Goal: Communication & Community: Answer question/provide support

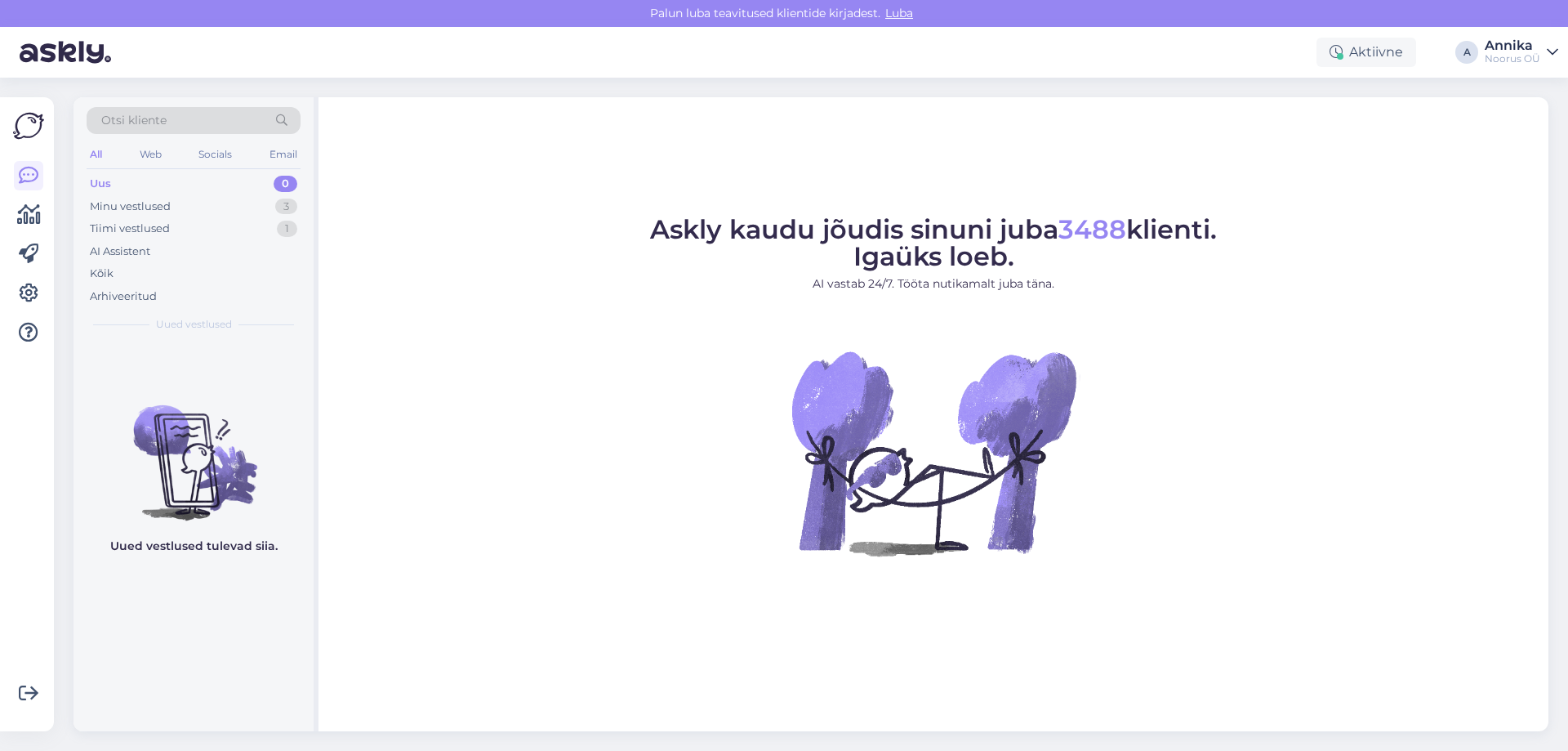
click at [169, 184] on div "Uus 0" at bounding box center [193, 183] width 214 height 23
drag, startPoint x: 177, startPoint y: 197, endPoint x: 232, endPoint y: 230, distance: 64.1
click at [177, 198] on div "Minu vestlused 3" at bounding box center [193, 206] width 214 height 23
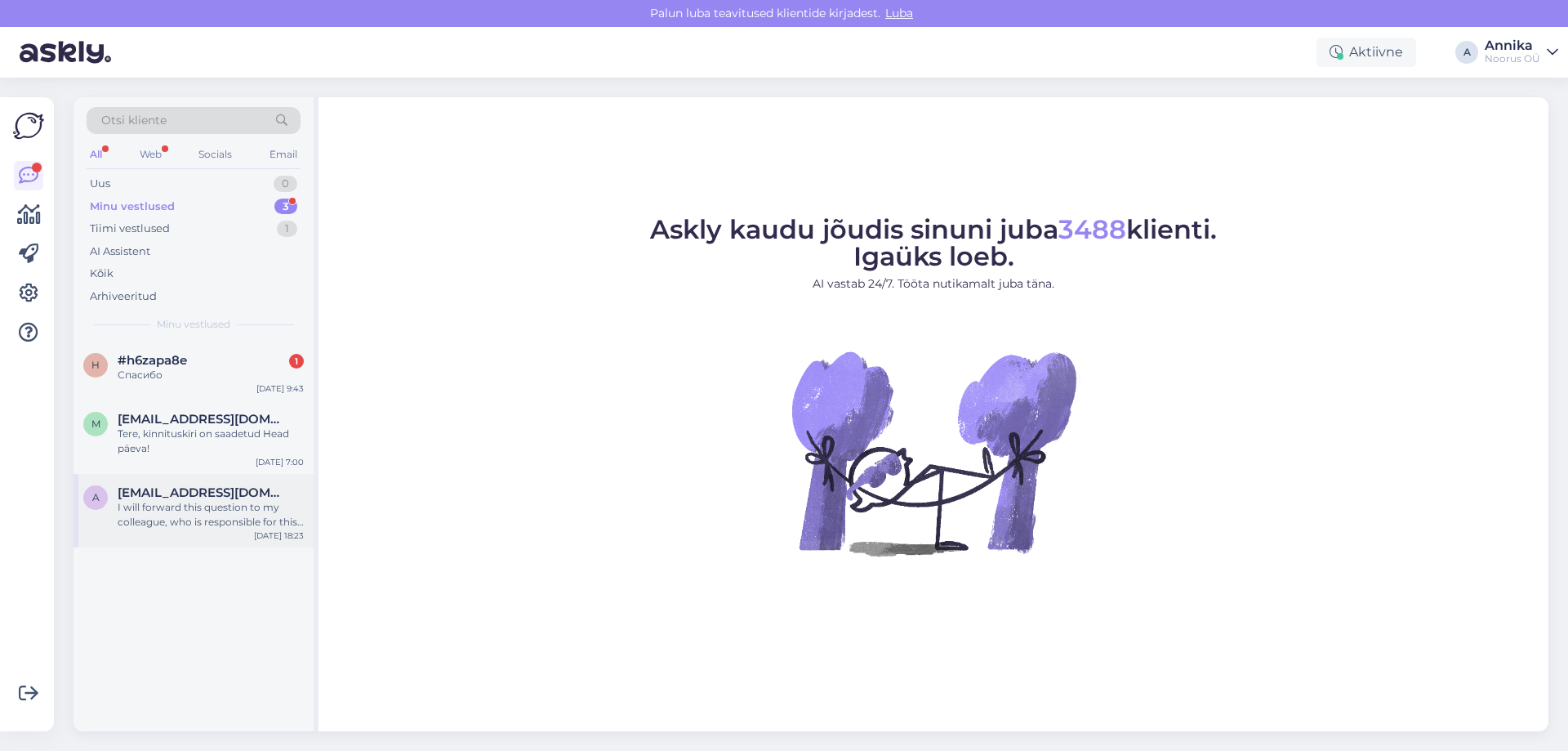
click at [151, 514] on div "I will forward this question to my colleague, who is responsible for this. The …" at bounding box center [211, 515] width 186 height 30
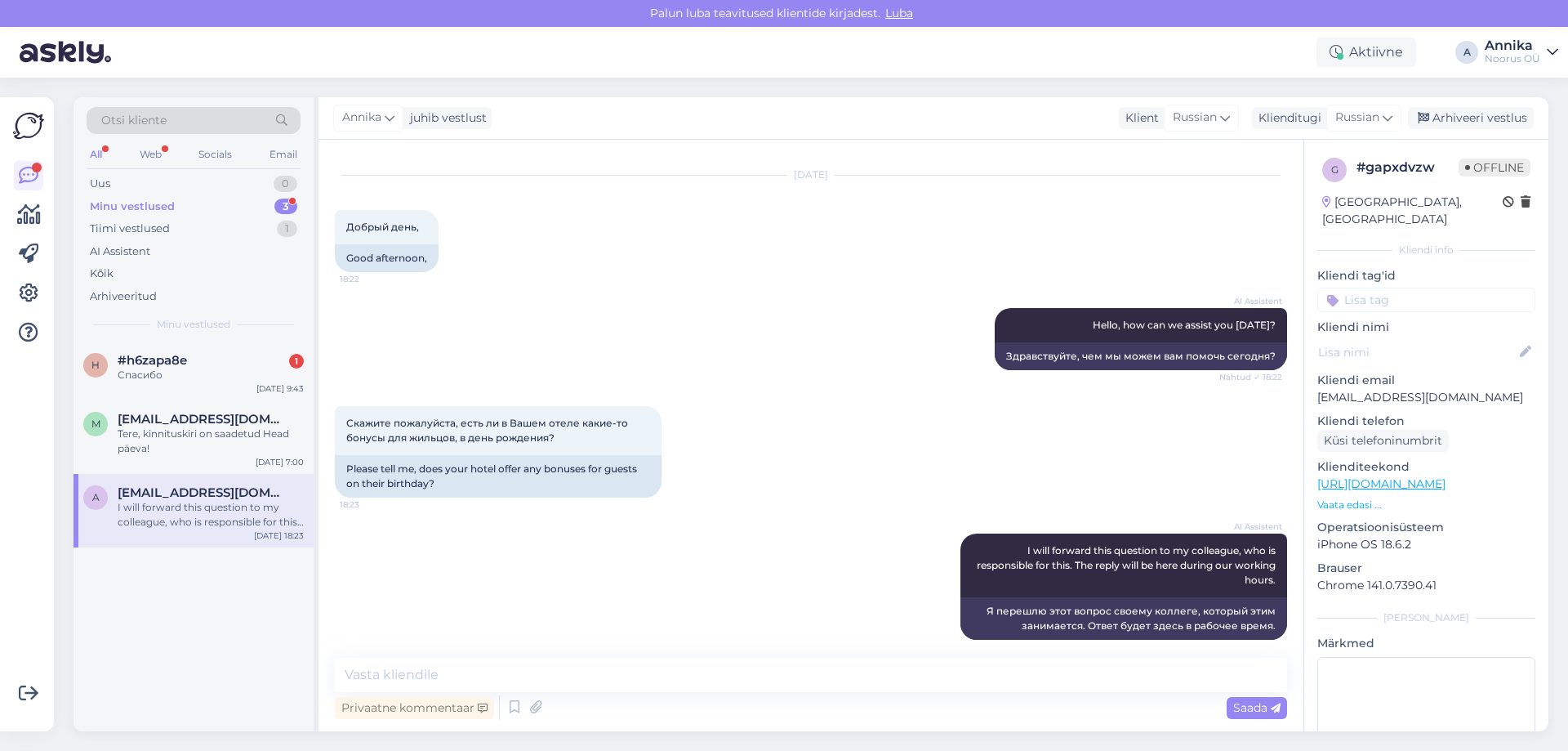
scroll to position [47, 0]
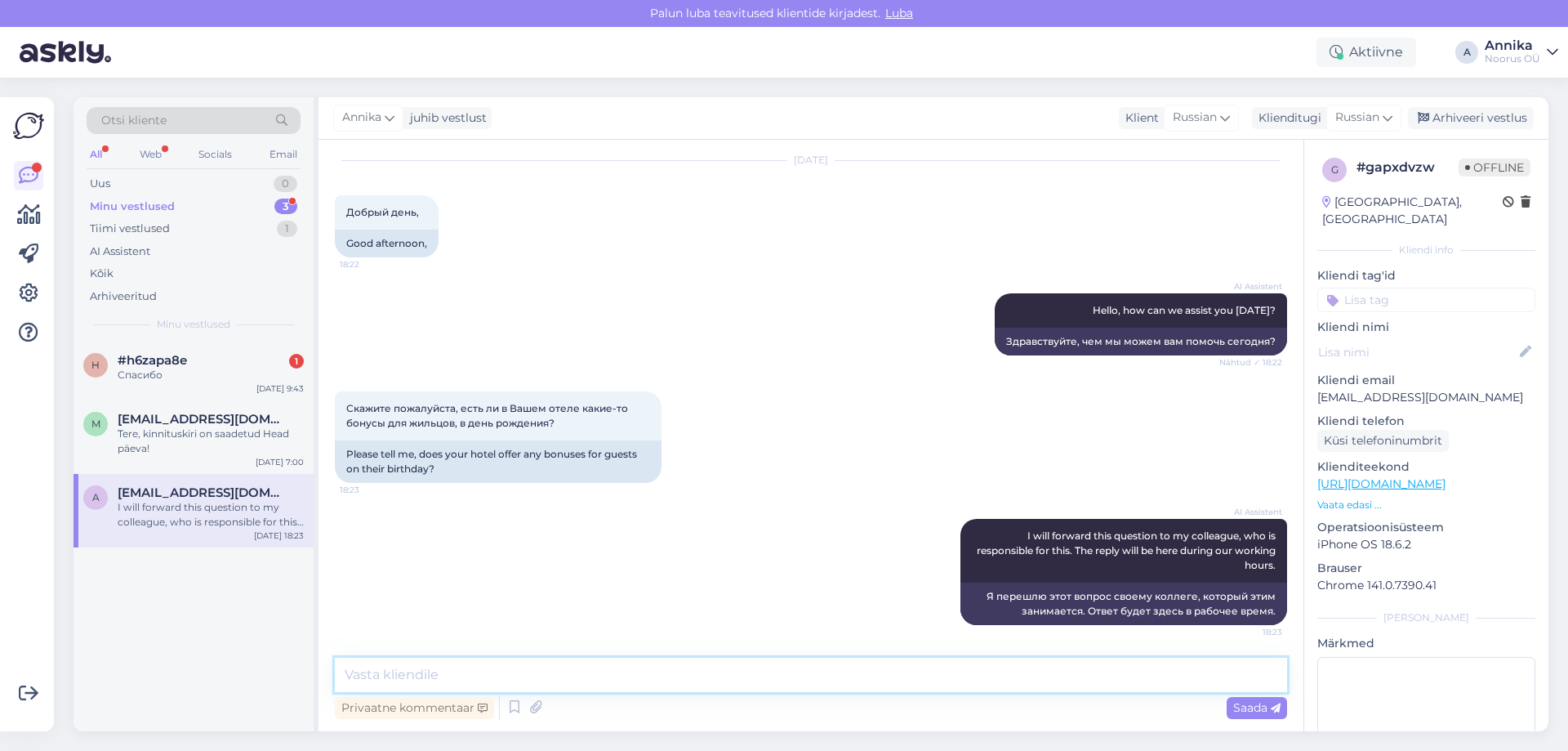
drag, startPoint x: 790, startPoint y: 675, endPoint x: 868, endPoint y: 674, distance: 78.0
click at [791, 675] on textarea at bounding box center [810, 675] width 952 height 34
type textarea "Д"
drag, startPoint x: 1446, startPoint y: 117, endPoint x: 1274, endPoint y: 157, distance: 176.6
click at [1439, 117] on div "Arhiveeri vestlus" at bounding box center [1470, 118] width 125 height 22
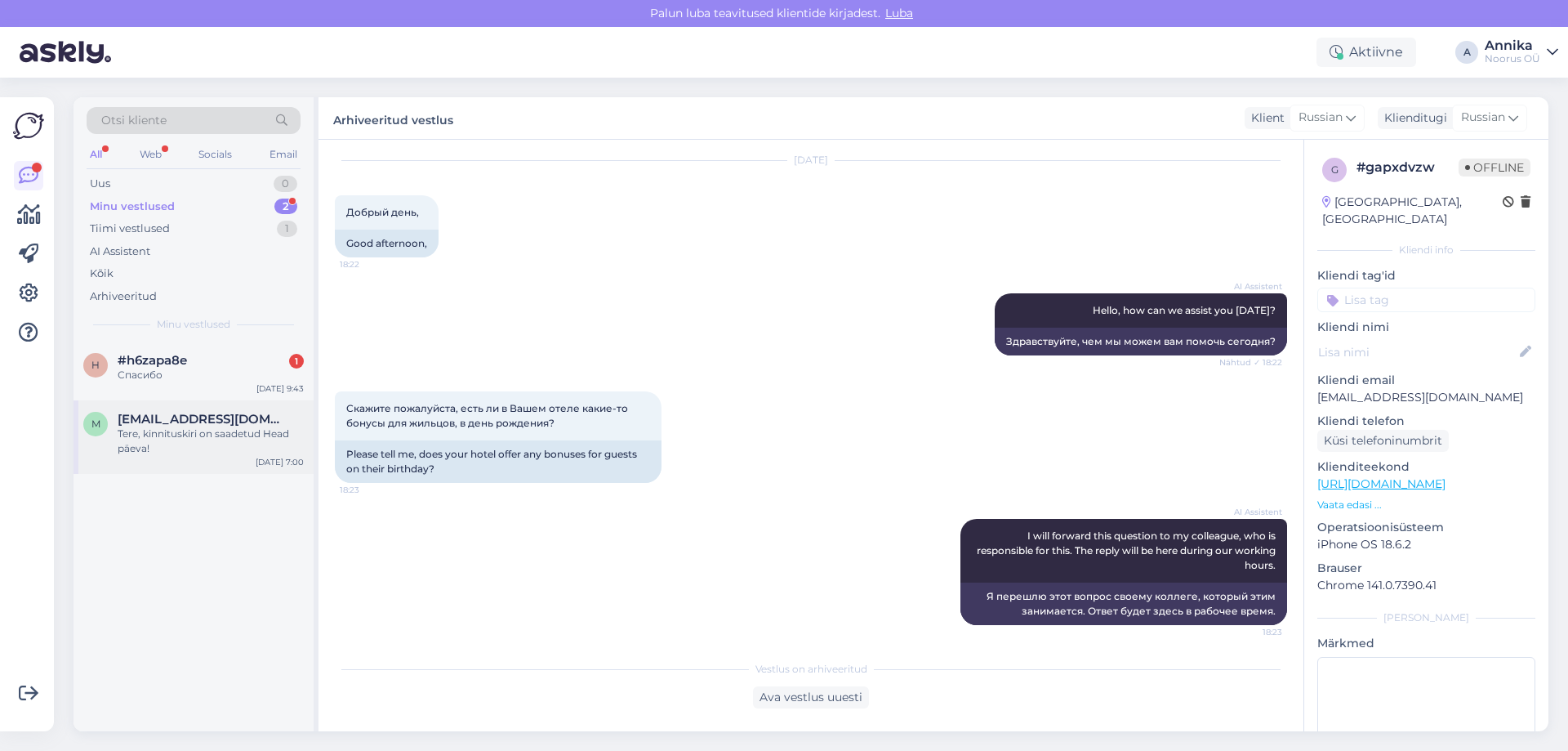
click at [188, 434] on div "Tere, kinnituskiri on saadetud Head päeva!" at bounding box center [211, 441] width 186 height 30
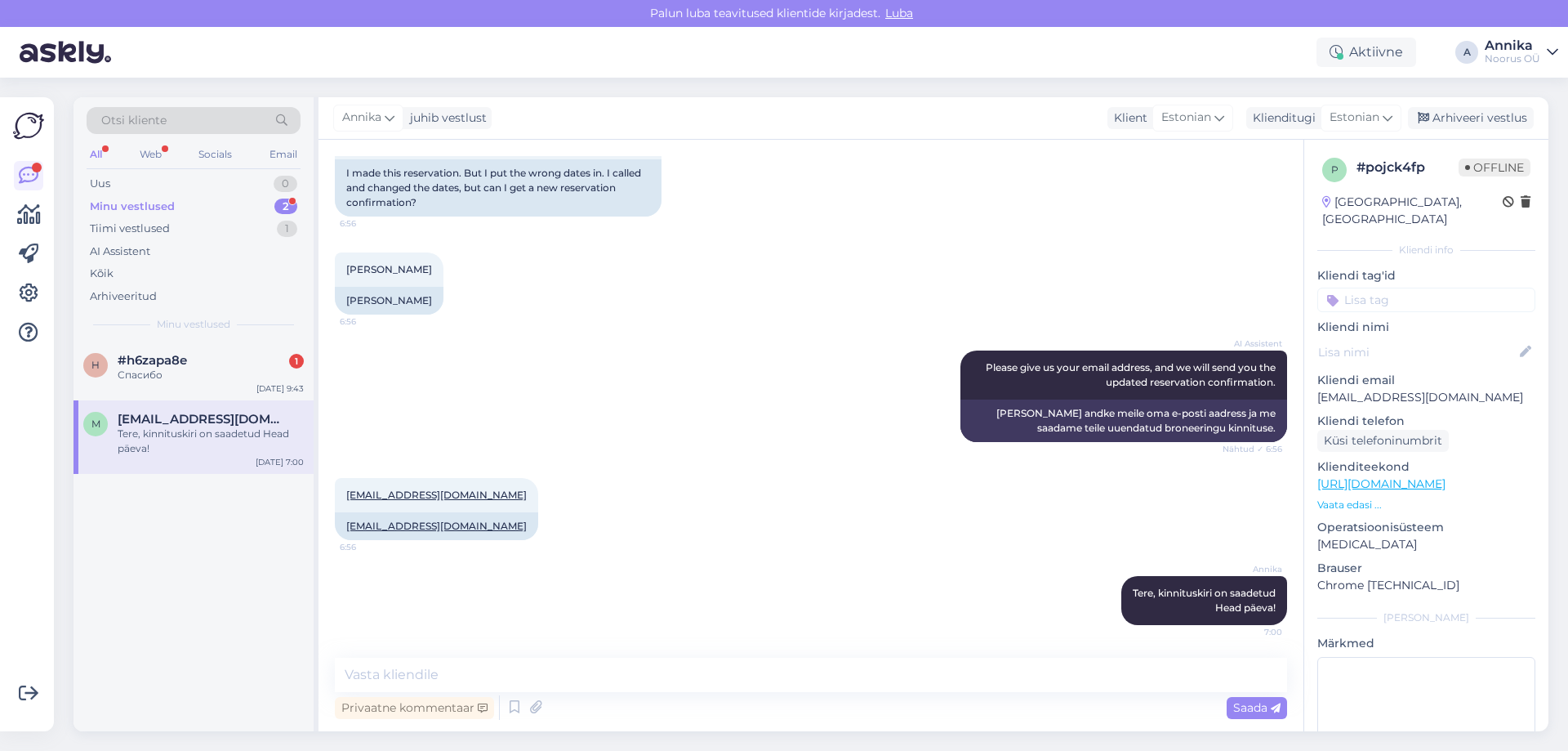
drag, startPoint x: 1451, startPoint y: 114, endPoint x: 371, endPoint y: 234, distance: 1086.6
click at [1442, 119] on div "Arhiveeri vestlus" at bounding box center [1470, 118] width 125 height 22
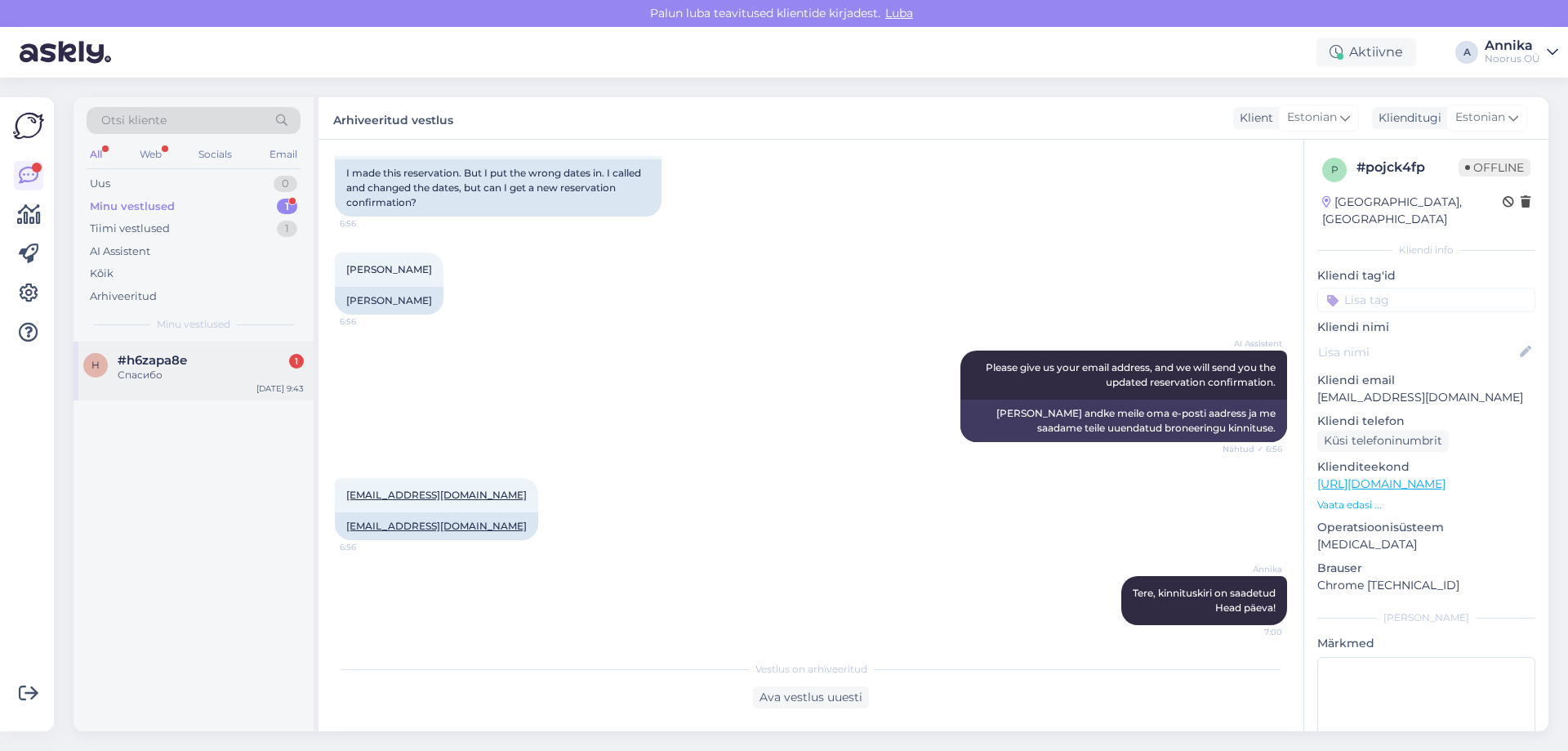
click at [165, 379] on div "Спасибо" at bounding box center [211, 376] width 186 height 15
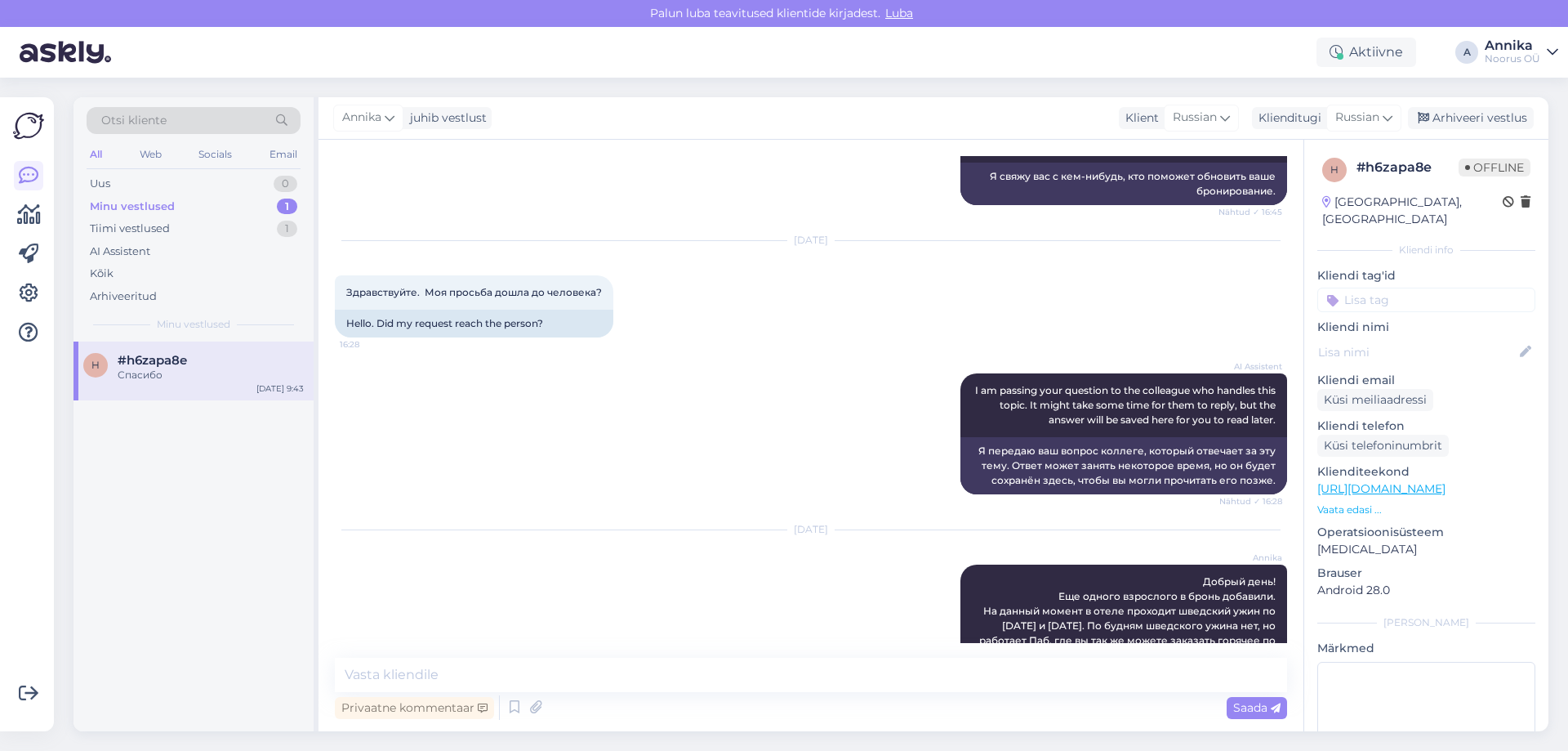
scroll to position [5942, 0]
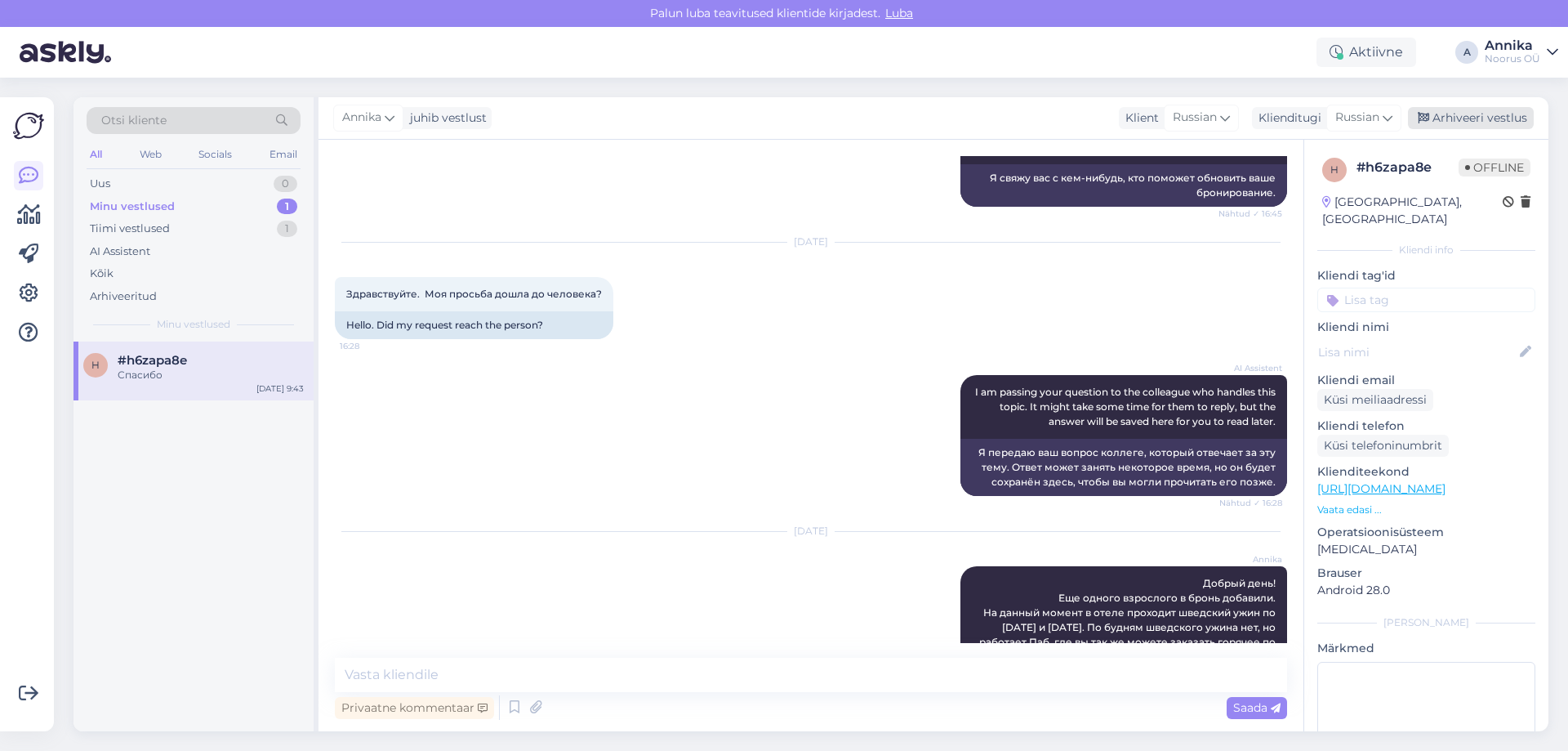
click at [1478, 118] on div "Arhiveeri vestlus" at bounding box center [1470, 118] width 125 height 22
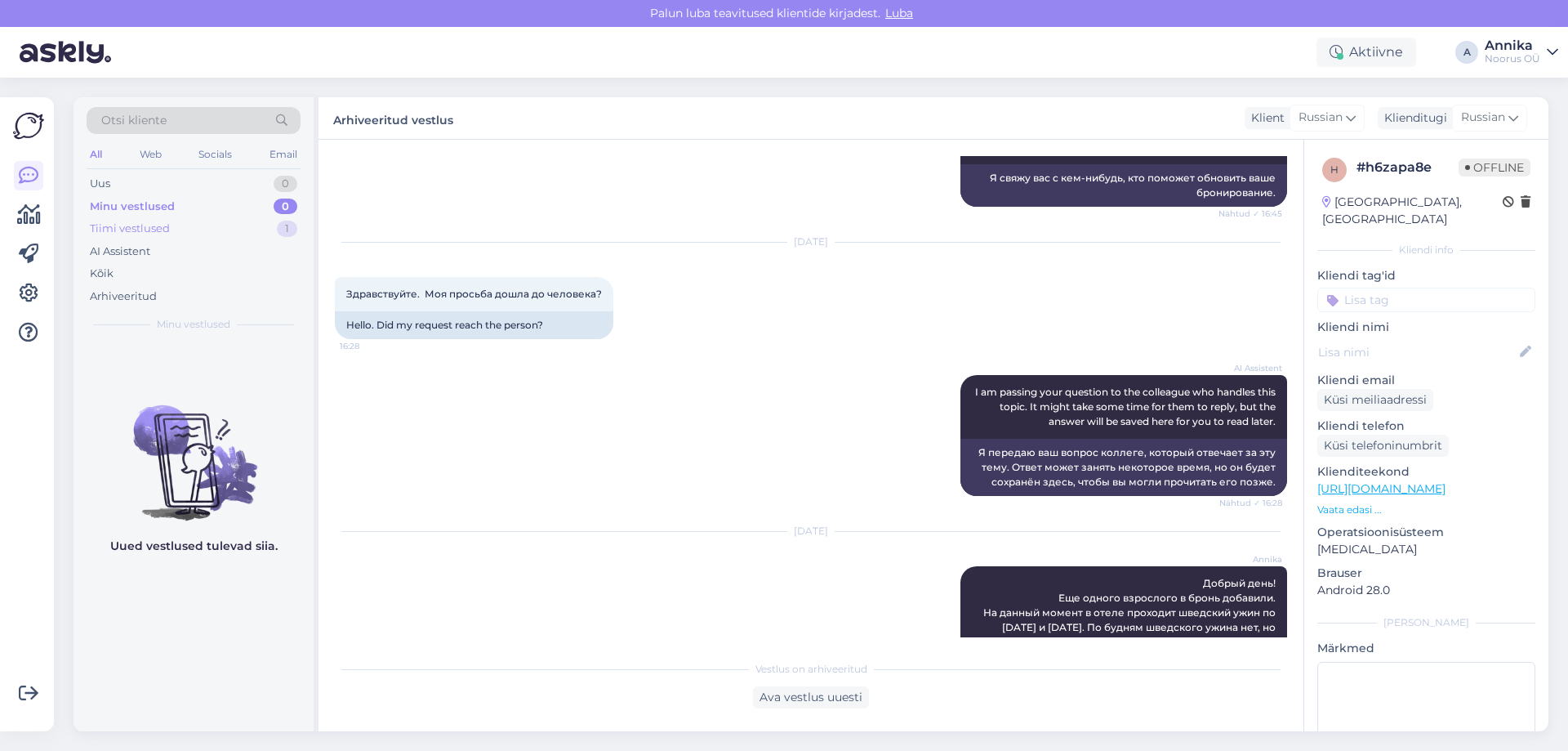
click at [116, 226] on div "Tiimi vestlused" at bounding box center [130, 229] width 80 height 17
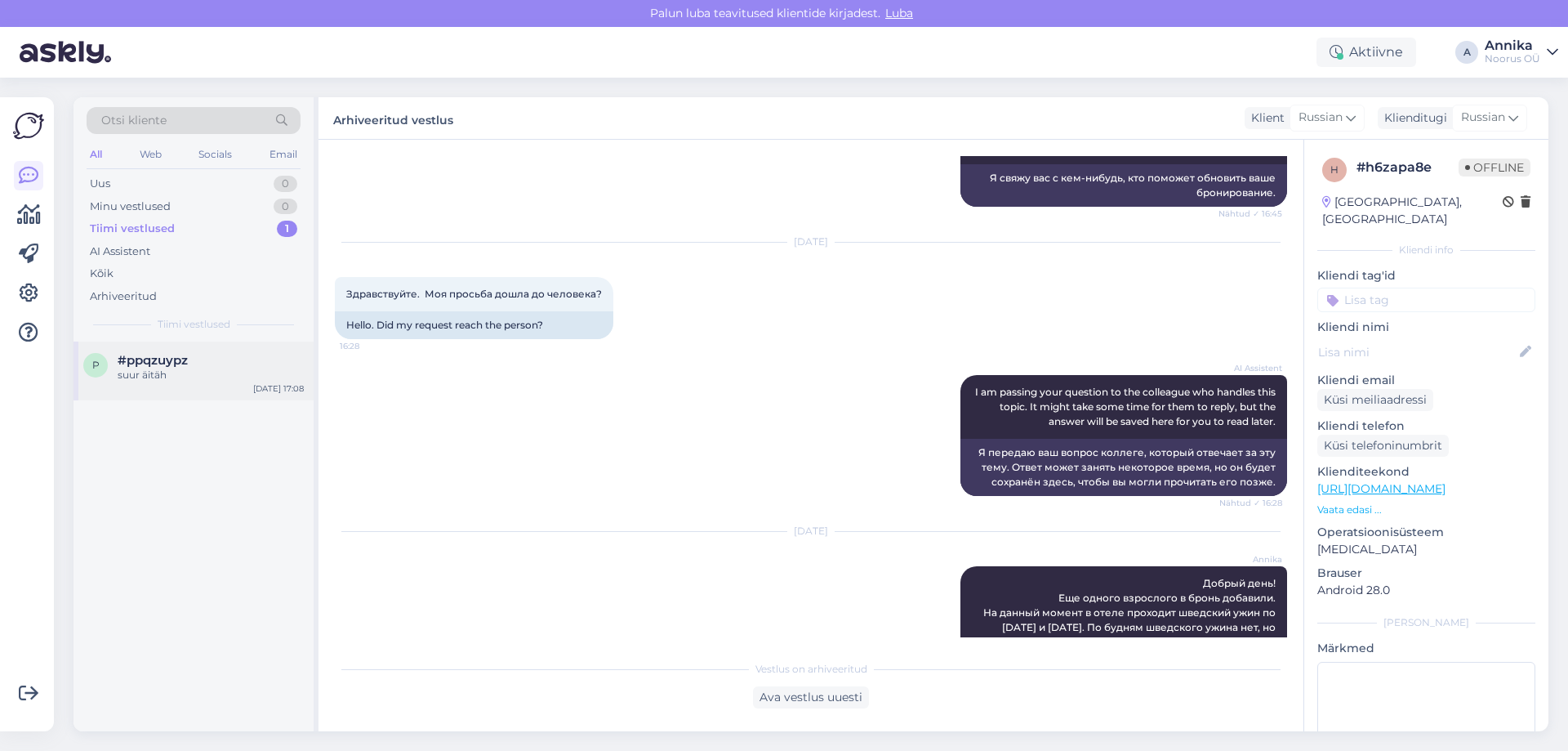
click at [142, 355] on span "#ppqzuypz" at bounding box center [153, 361] width 71 height 15
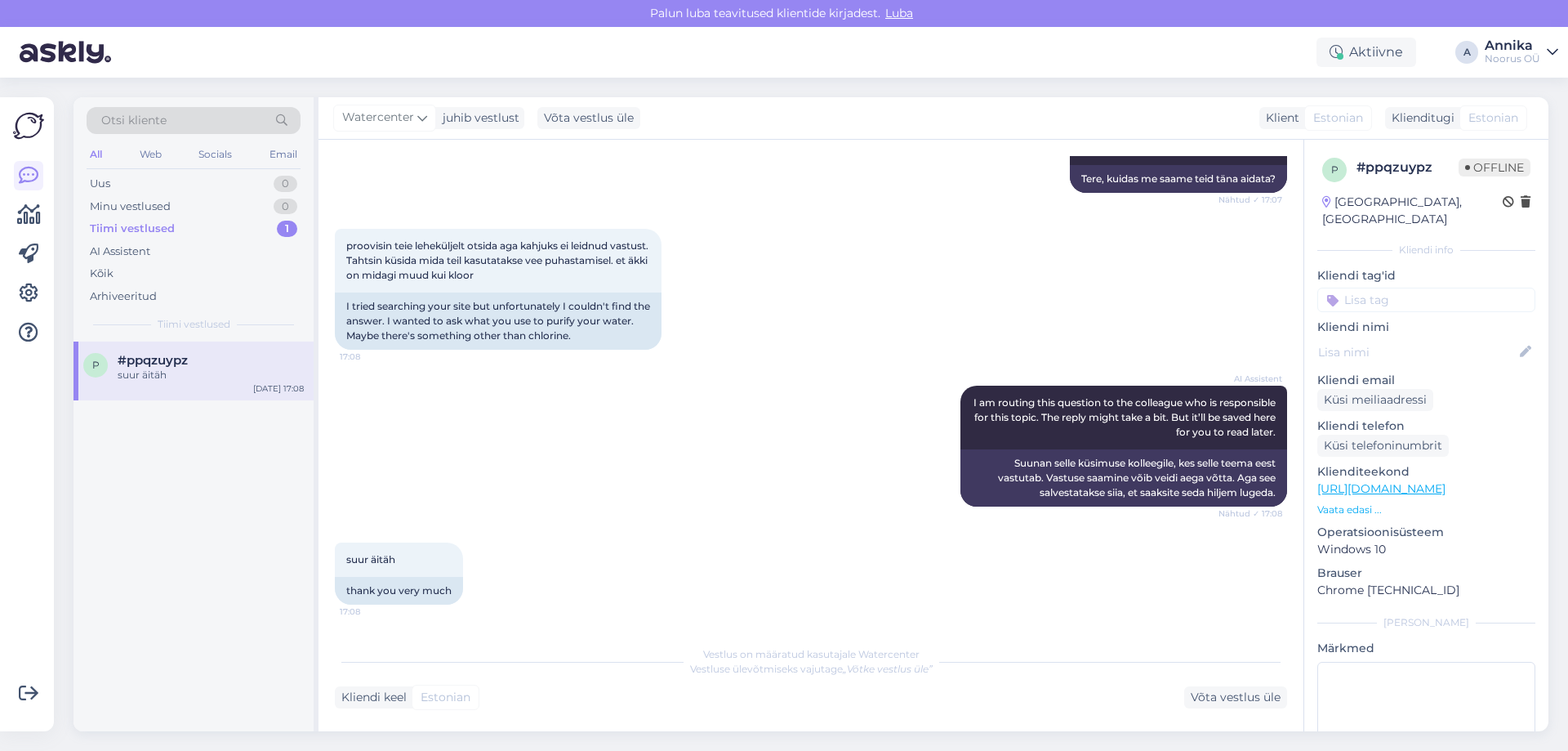
scroll to position [210, 0]
click at [1220, 694] on div "Võta vestlus üle" at bounding box center [1235, 697] width 103 height 22
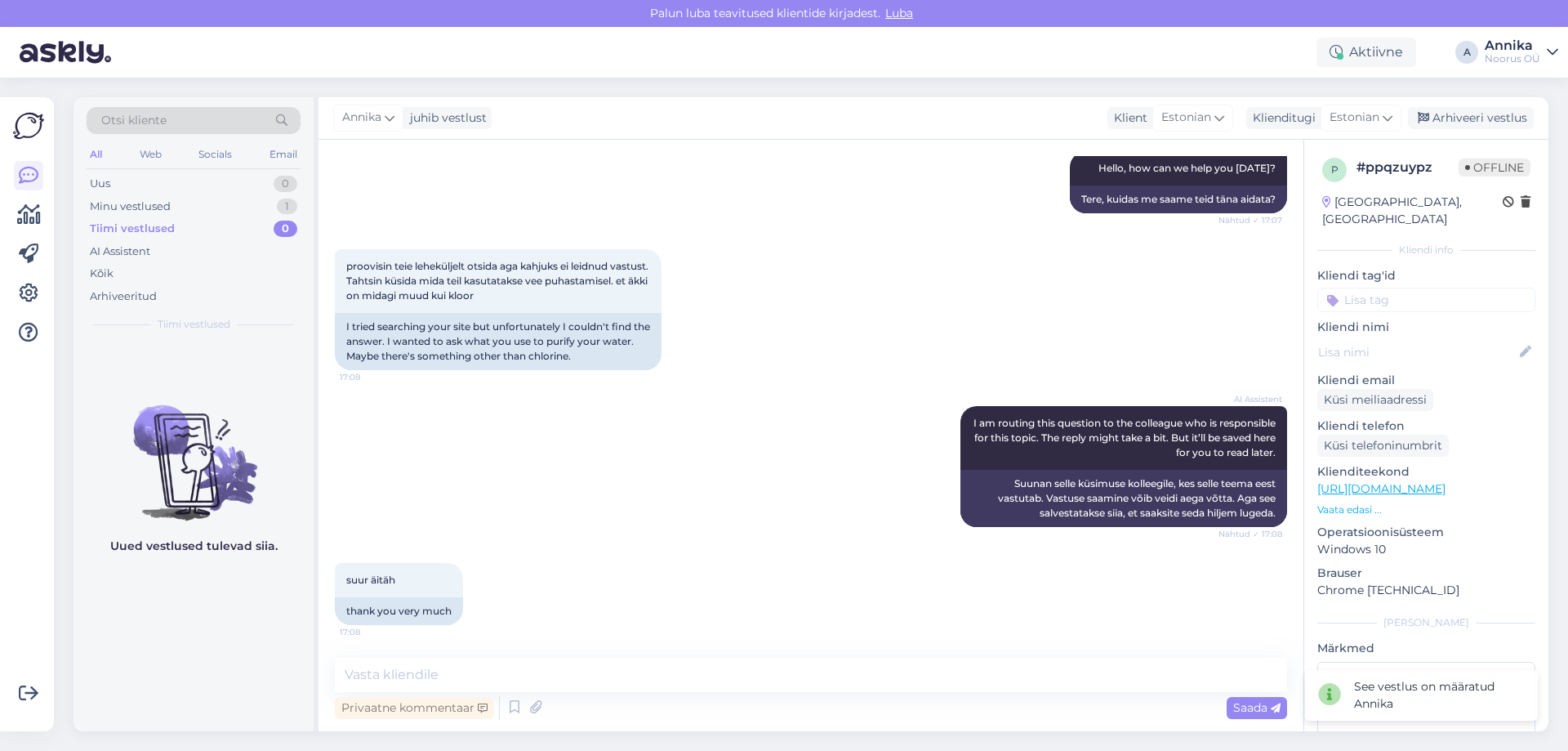
scroll to position [190, 0]
click at [368, 110] on span "Annika" at bounding box center [361, 117] width 39 height 18
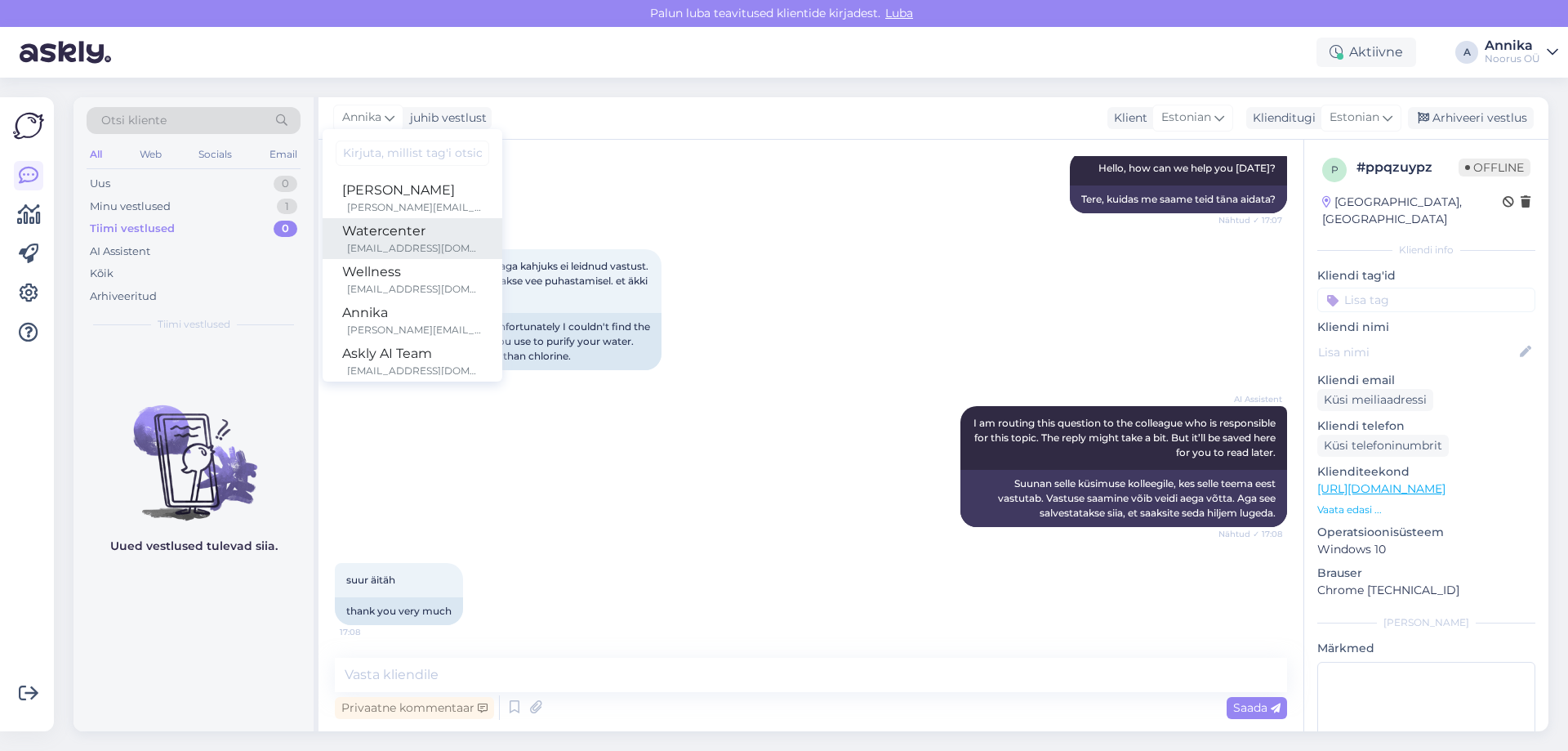
click at [422, 251] on div "watercenter@noorusspahotel.com" at bounding box center [415, 248] width 136 height 15
